Goal: Information Seeking & Learning: Find specific fact

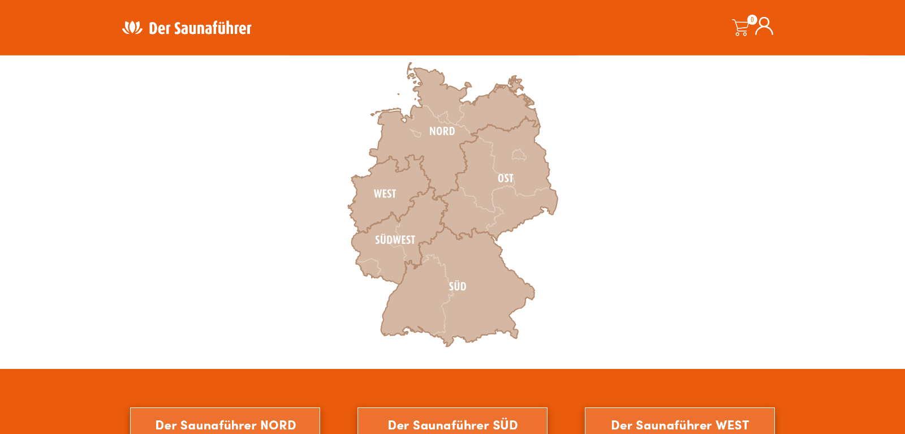
scroll to position [404, 0]
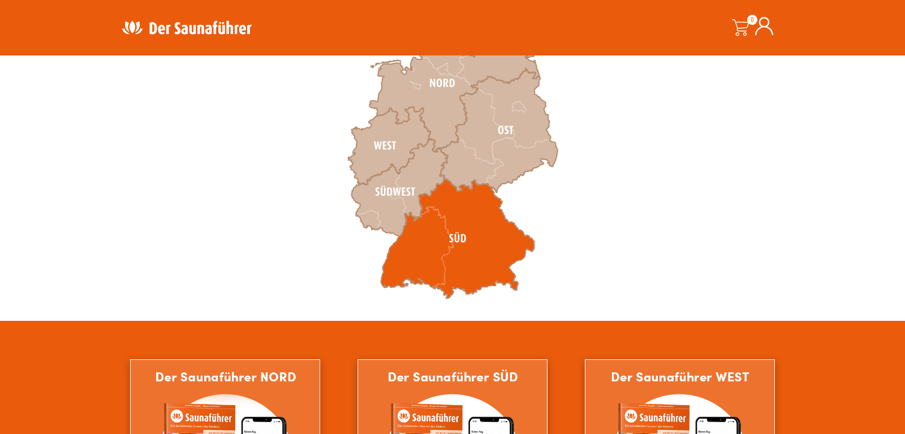
click at [453, 239] on icon at bounding box center [458, 239] width 154 height 120
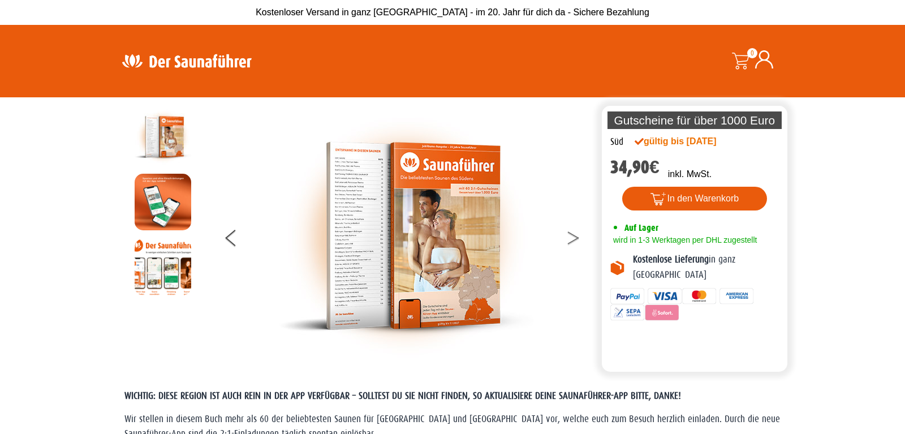
click at [574, 240] on icon at bounding box center [572, 240] width 11 height 7
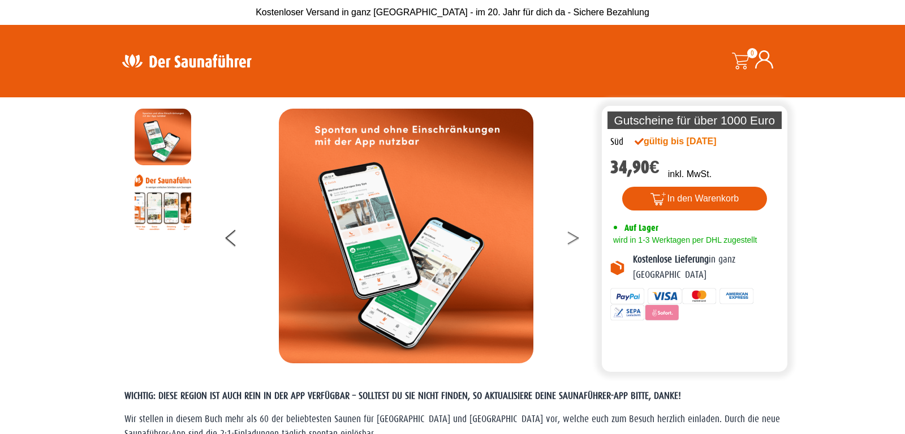
click at [574, 240] on icon at bounding box center [572, 240] width 11 height 7
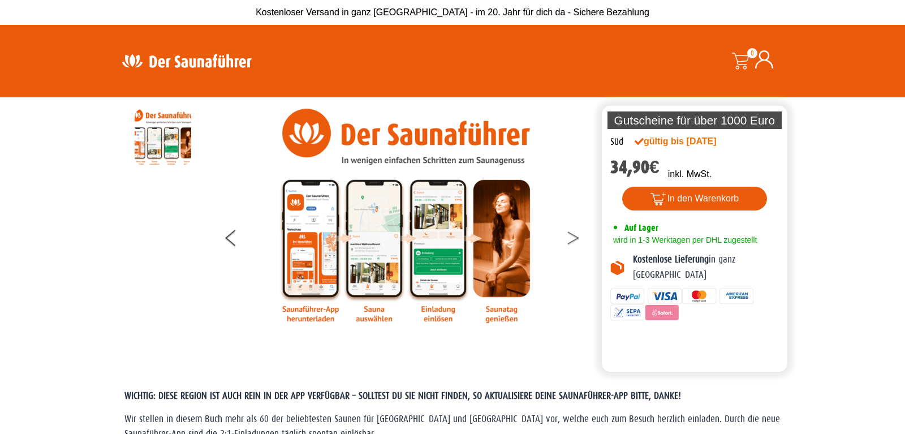
click at [574, 240] on icon at bounding box center [572, 240] width 11 height 7
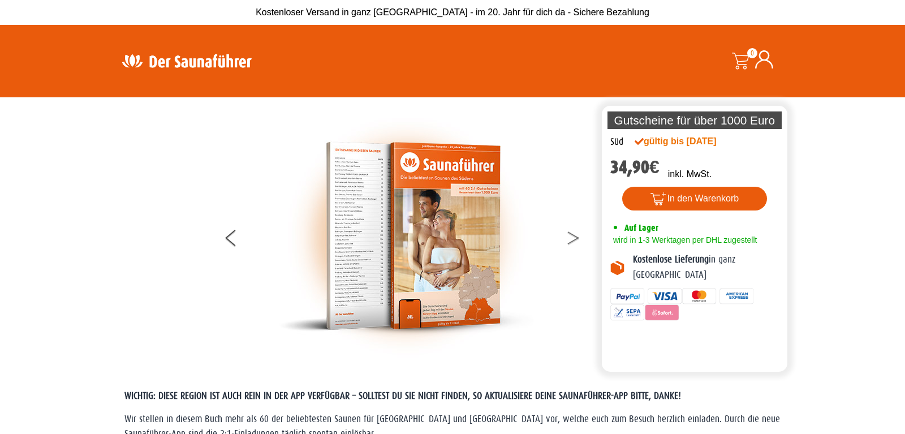
click at [574, 240] on icon at bounding box center [572, 240] width 11 height 7
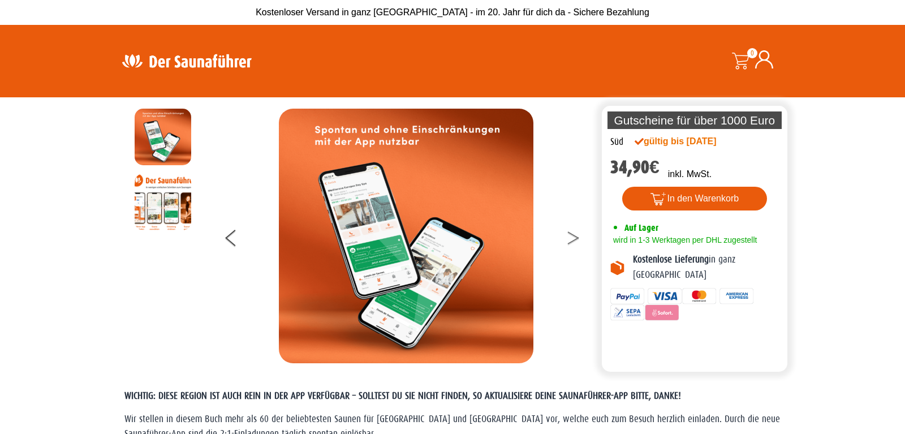
click at [574, 240] on icon at bounding box center [572, 240] width 11 height 7
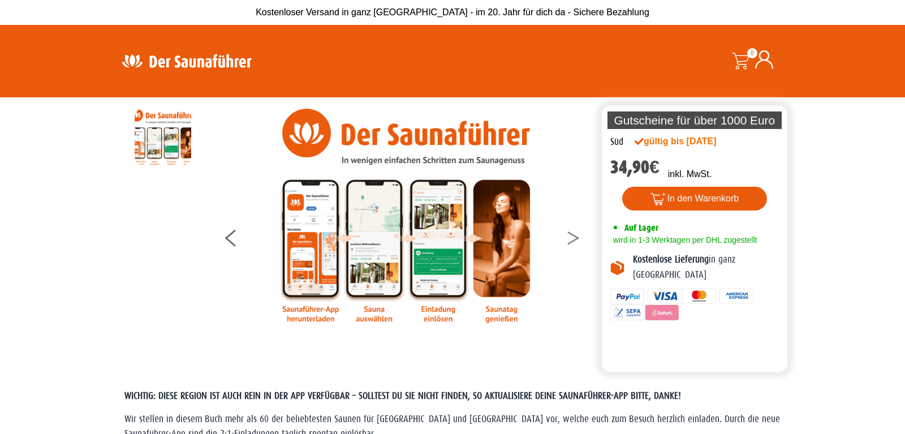
click at [574, 240] on icon at bounding box center [572, 240] width 11 height 7
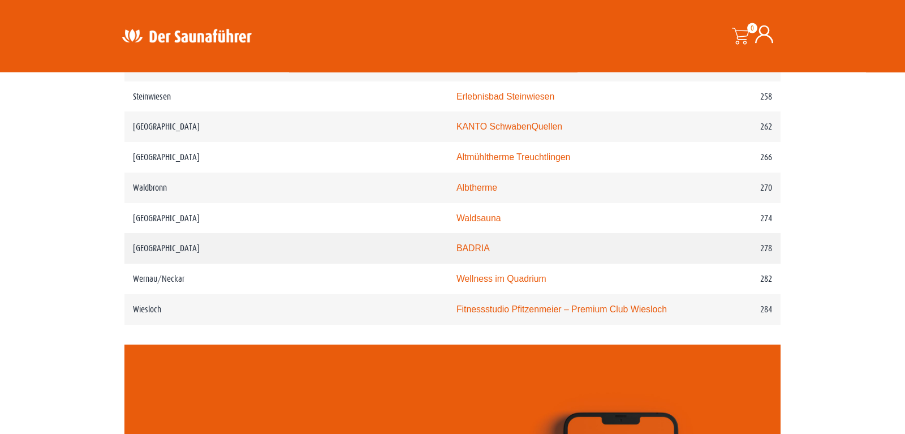
scroll to position [2597, 0]
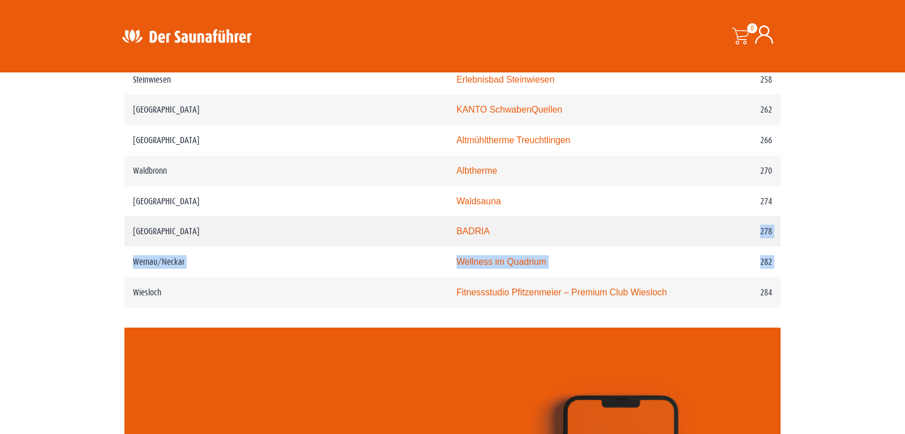
drag, startPoint x: 132, startPoint y: 262, endPoint x: 474, endPoint y: 188, distance: 349.7
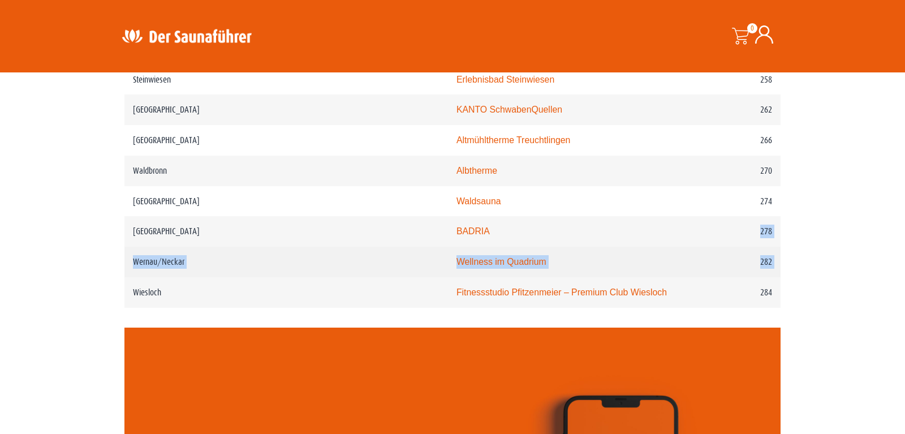
click at [469, 247] on td "Wellness im Quadrium" at bounding box center [563, 262] width 230 height 31
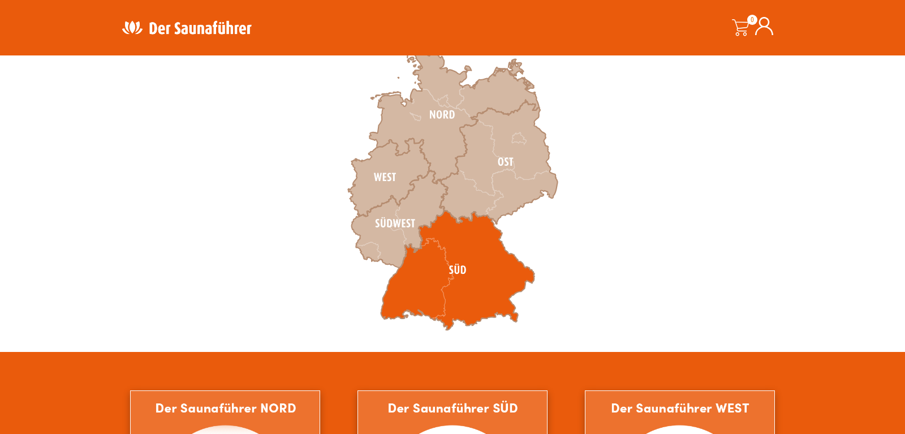
scroll to position [404, 0]
click at [454, 273] on icon at bounding box center [458, 270] width 154 height 120
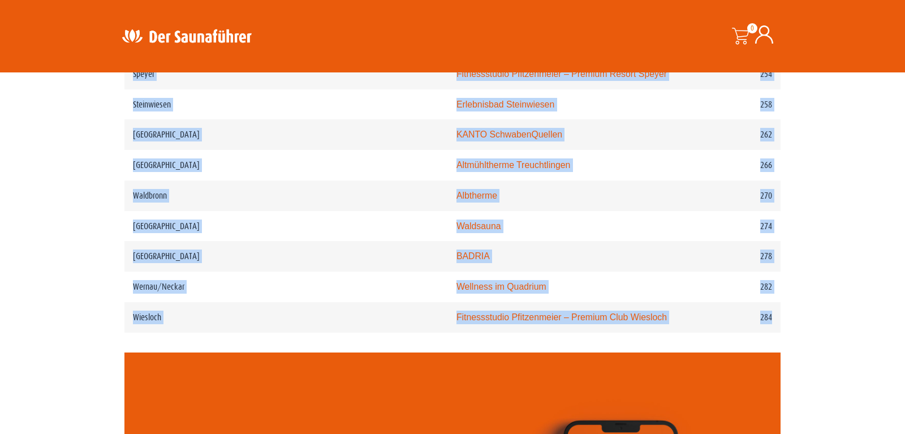
scroll to position [2573, 0]
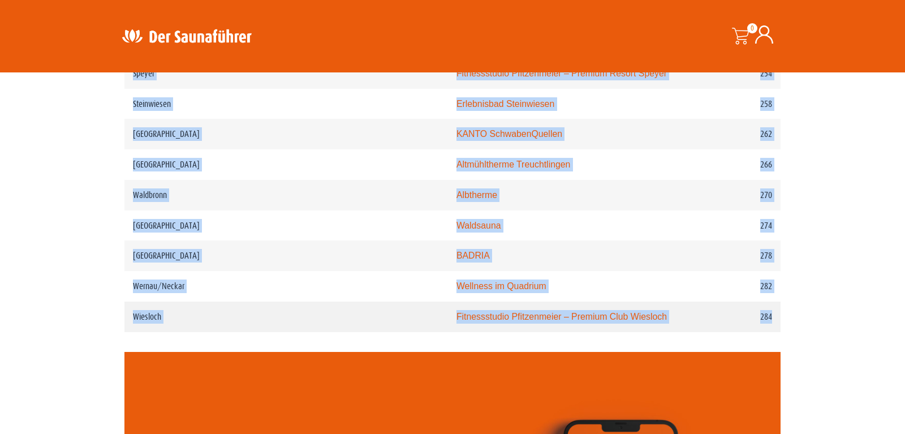
drag, startPoint x: 134, startPoint y: 126, endPoint x: 777, endPoint y: 288, distance: 663.4
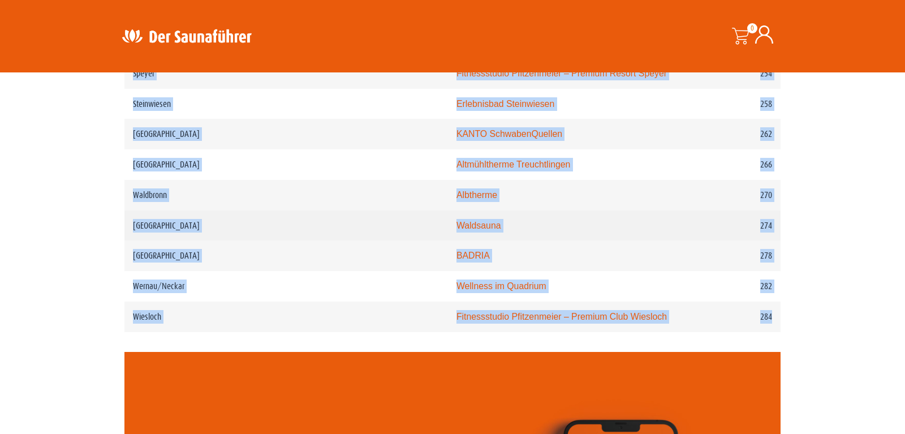
copy tbody "Ort Sauna Seitenzahl im Buch Aalen Limes-Thermen Aalen 28 Bad Buchau Adelindis …"
